Goal: Information Seeking & Learning: Learn about a topic

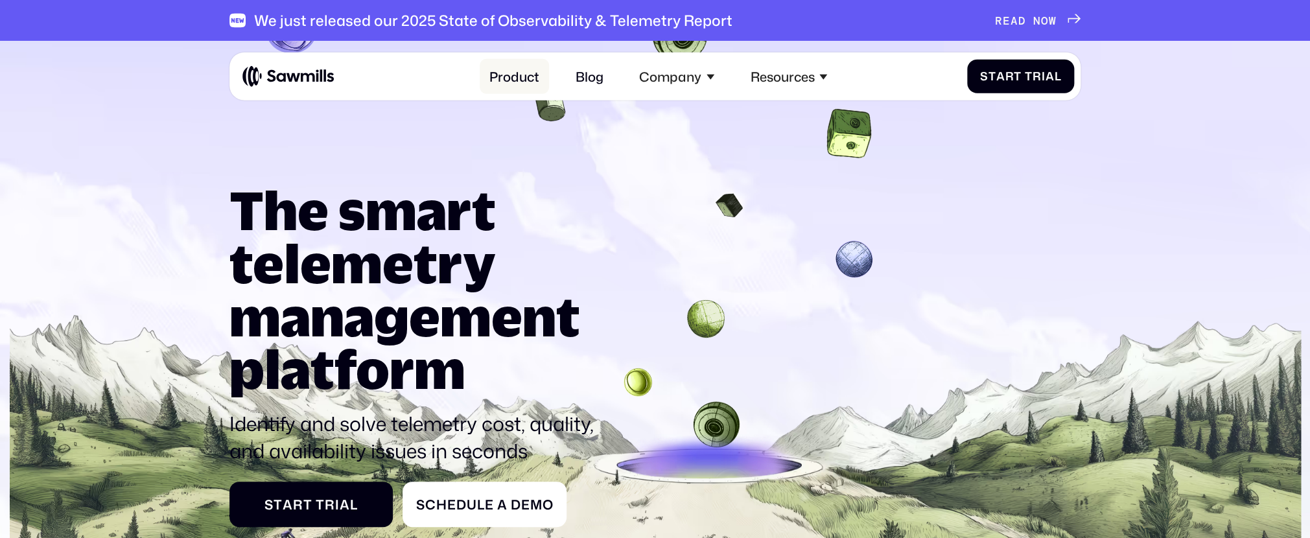
click at [509, 76] on link "Product" at bounding box center [513, 76] width 69 height 36
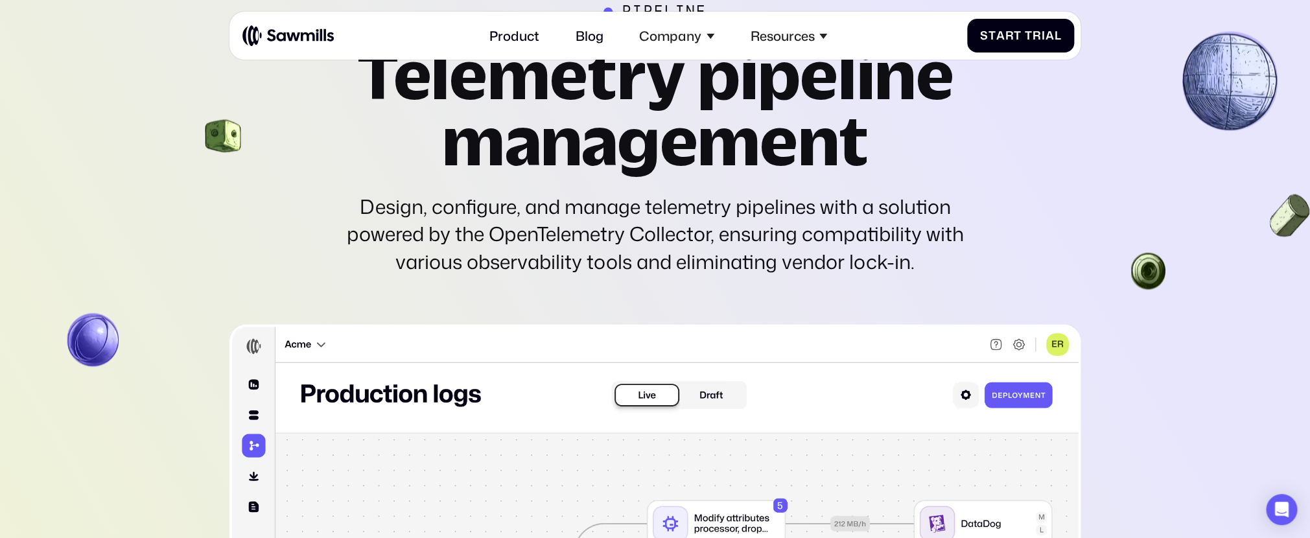
scroll to position [3846, 0]
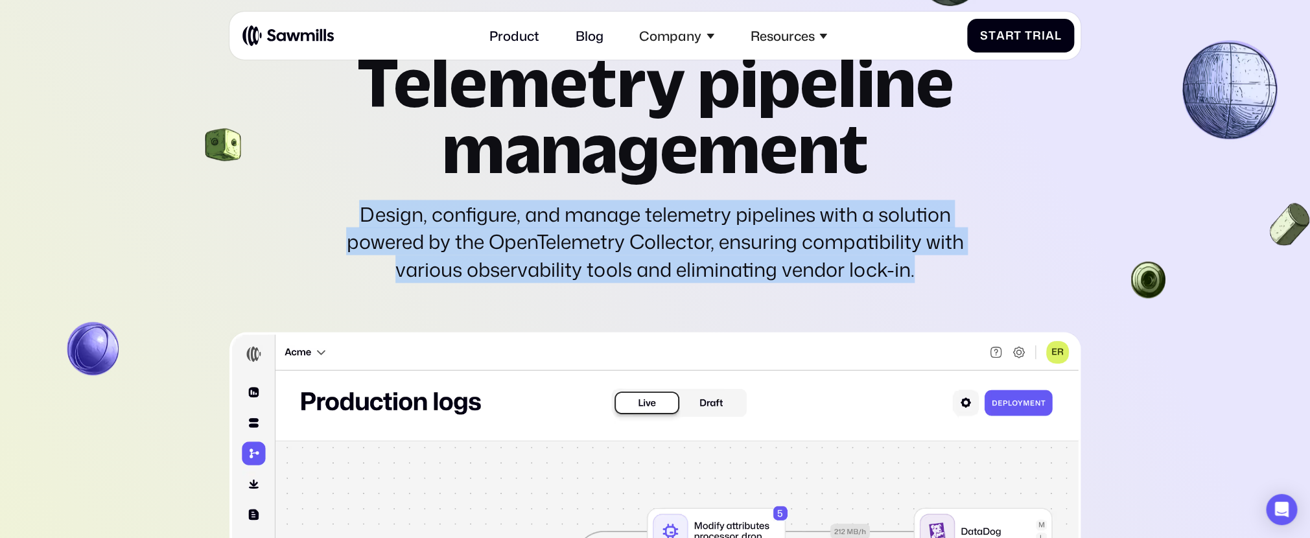
drag, startPoint x: 356, startPoint y: 209, endPoint x: 960, endPoint y: 278, distance: 607.2
click at [960, 278] on div "Design, configure, and manage telemetry pipelines with a solution powered by th…" at bounding box center [655, 241] width 638 height 82
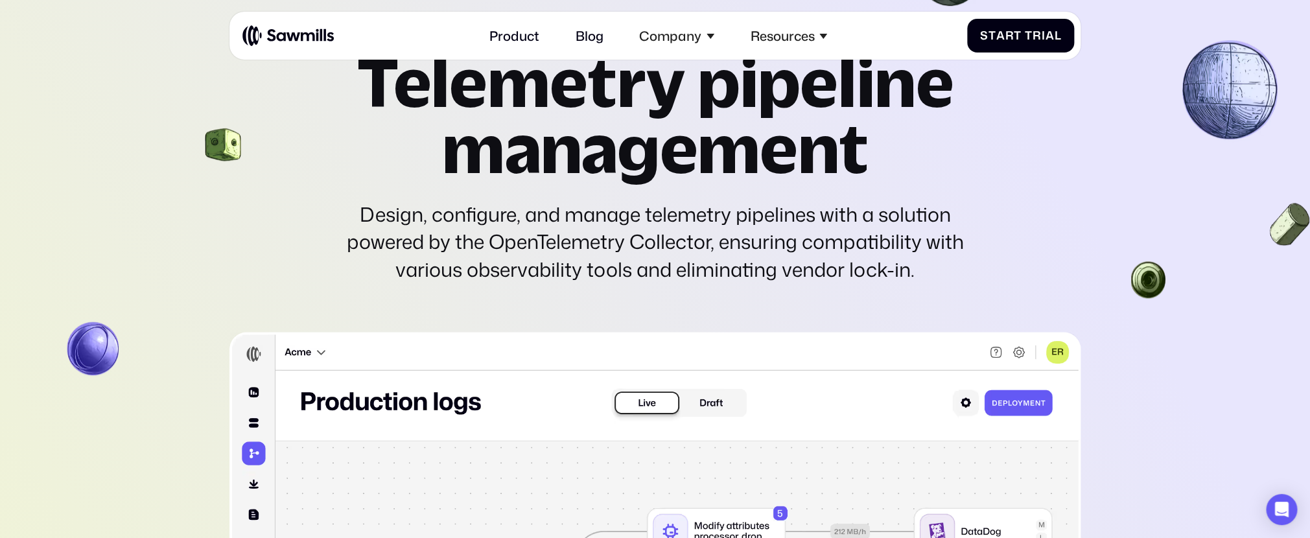
click at [919, 277] on div "Design, configure, and manage telemetry pipelines with a solution powered by th…" at bounding box center [655, 241] width 638 height 82
click at [780, 218] on div "Design, configure, and manage telemetry pipelines with a solution powered by th…" at bounding box center [655, 241] width 638 height 82
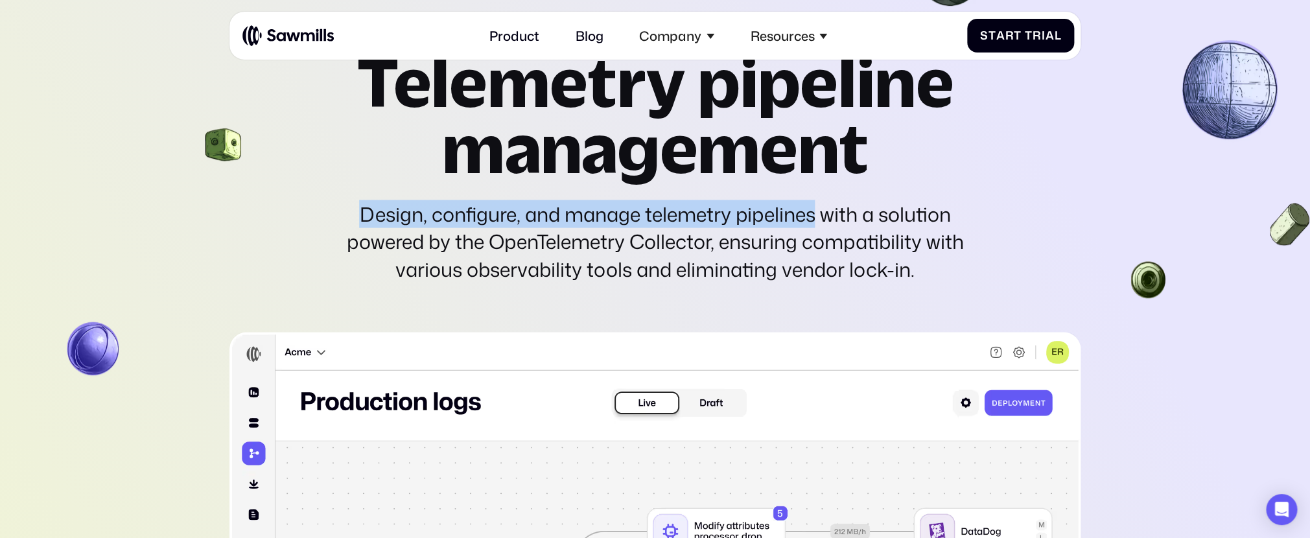
drag, startPoint x: 343, startPoint y: 215, endPoint x: 816, endPoint y: 205, distance: 473.1
click at [816, 205] on div "Design, configure, and manage telemetry pipelines with a solution powered by th…" at bounding box center [655, 241] width 638 height 82
copy div "Design, configure, and manage telemetry pipelines"
